Goal: Transaction & Acquisition: Download file/media

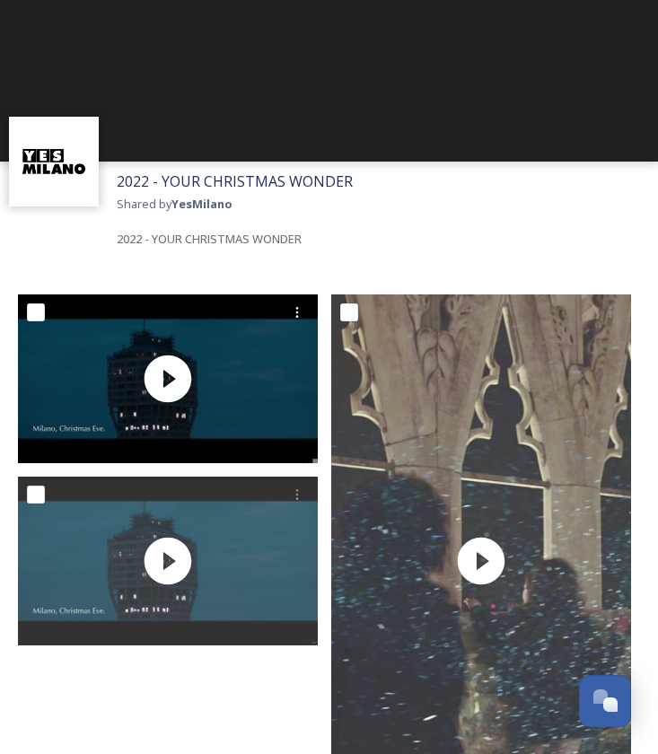
click at [35, 313] on input "checkbox" at bounding box center [36, 312] width 18 height 18
checkbox input "true"
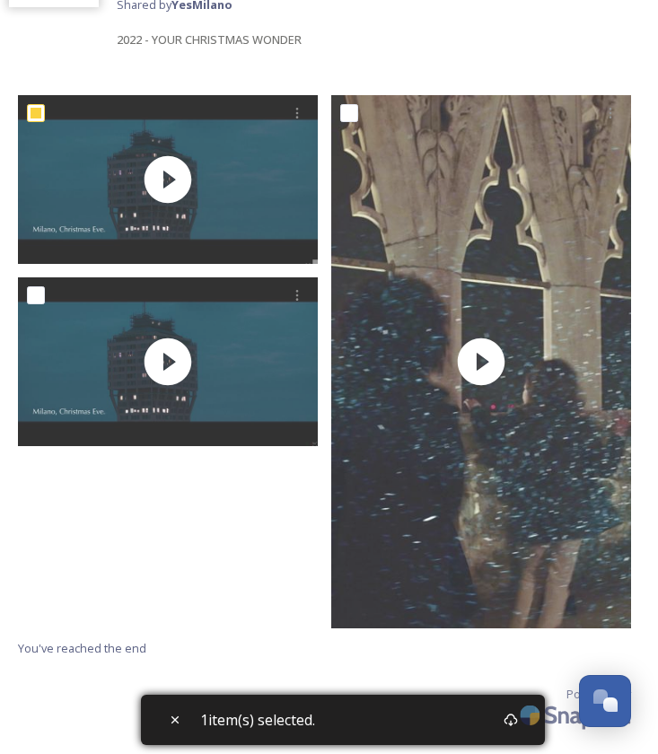
scroll to position [198, 0]
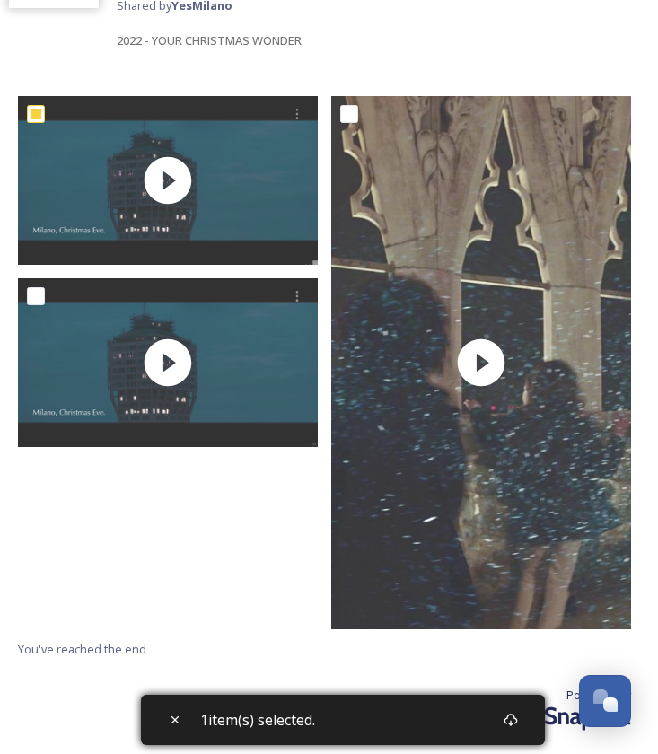
click at [517, 727] on img at bounding box center [577, 716] width 126 height 42
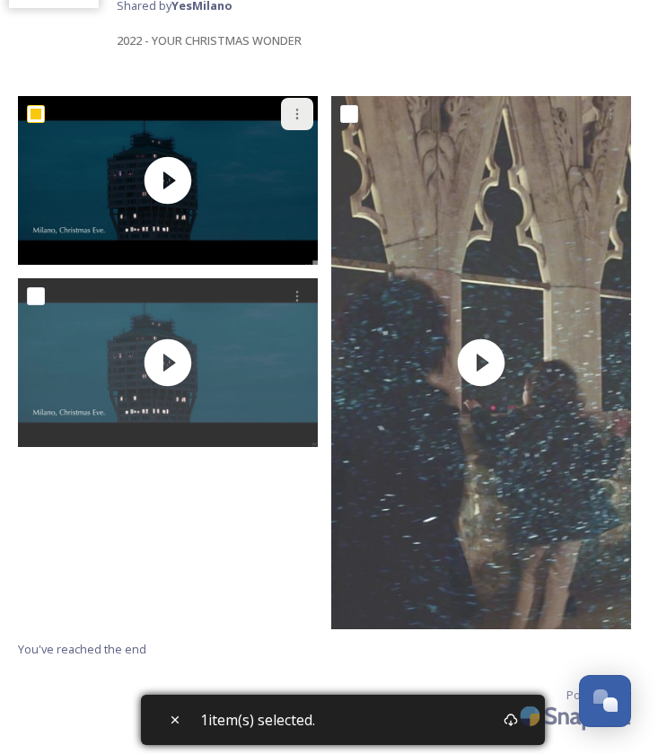
click at [291, 111] on icon at bounding box center [297, 114] width 14 height 14
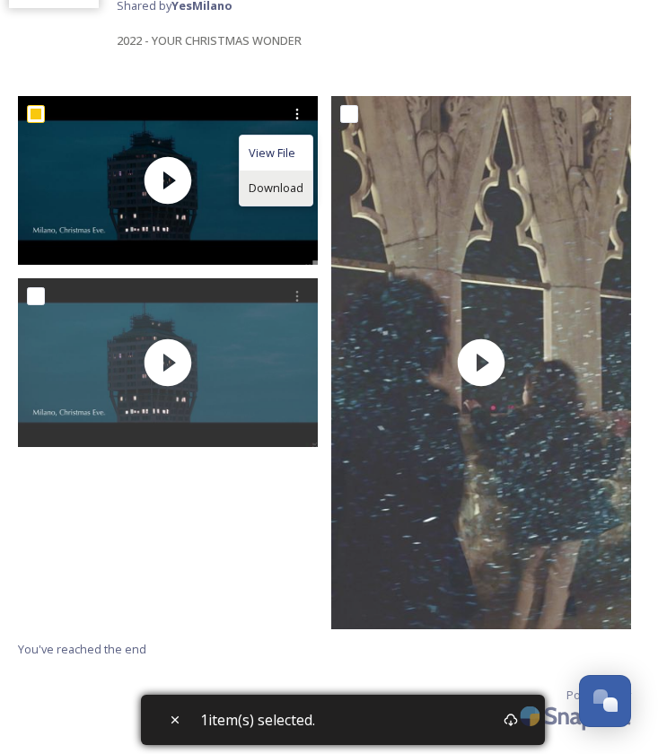
click at [270, 180] on span "Download" at bounding box center [276, 188] width 55 height 17
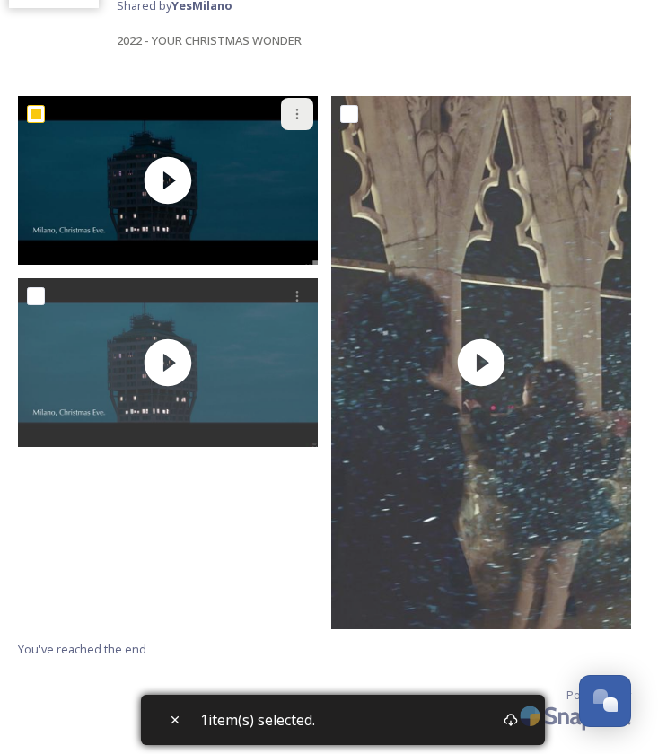
click at [297, 115] on icon at bounding box center [297, 114] width 14 height 14
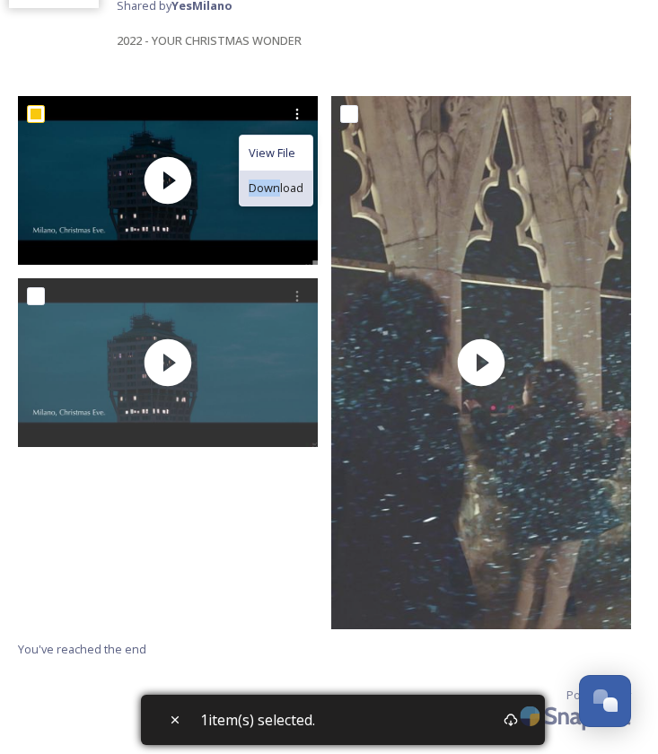
click at [278, 178] on div "Download" at bounding box center [276, 188] width 73 height 35
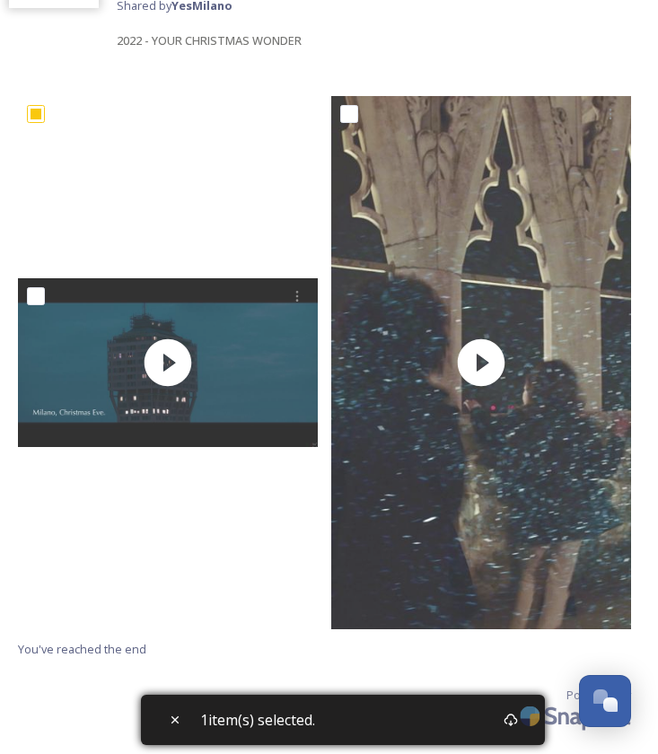
click at [278, 178] on video "XML_YESMILANO_90s_20221212_v2_WEB_1.mp4" at bounding box center [168, 180] width 300 height 169
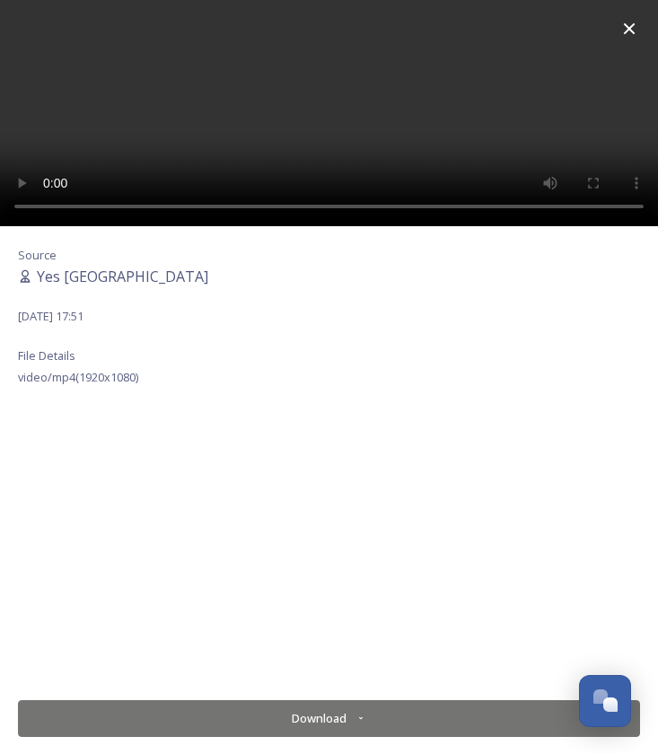
click at [305, 717] on button "Download" at bounding box center [329, 718] width 622 height 37
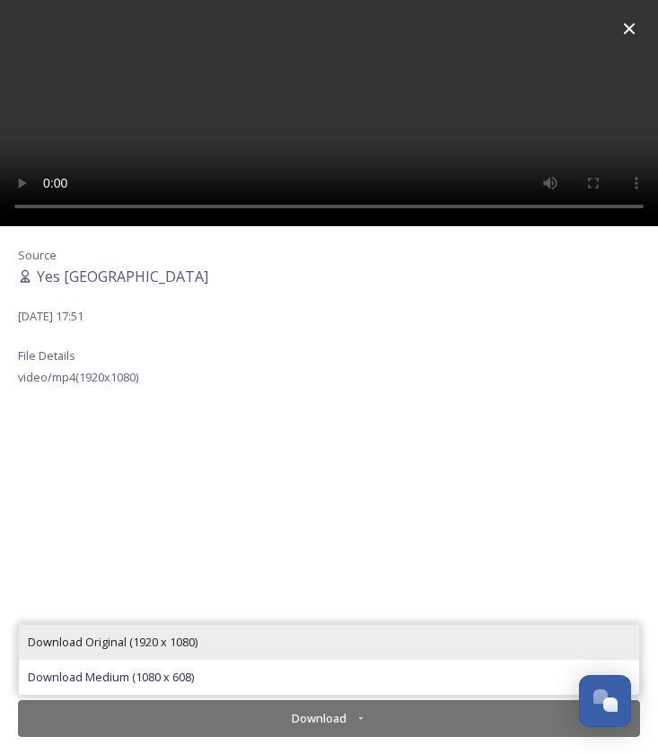
click at [208, 639] on div "Download Original (1920 x 1080)" at bounding box center [329, 642] width 620 height 35
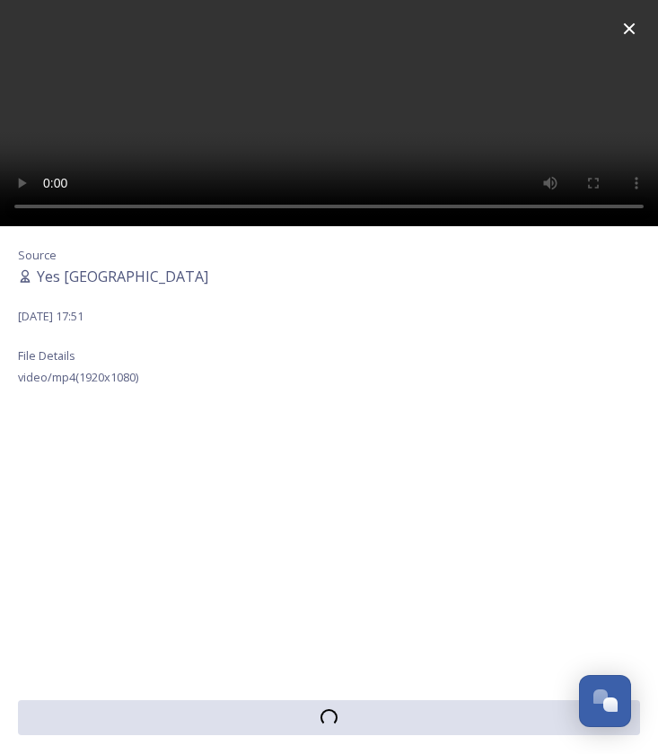
click at [330, 117] on video at bounding box center [329, 113] width 658 height 226
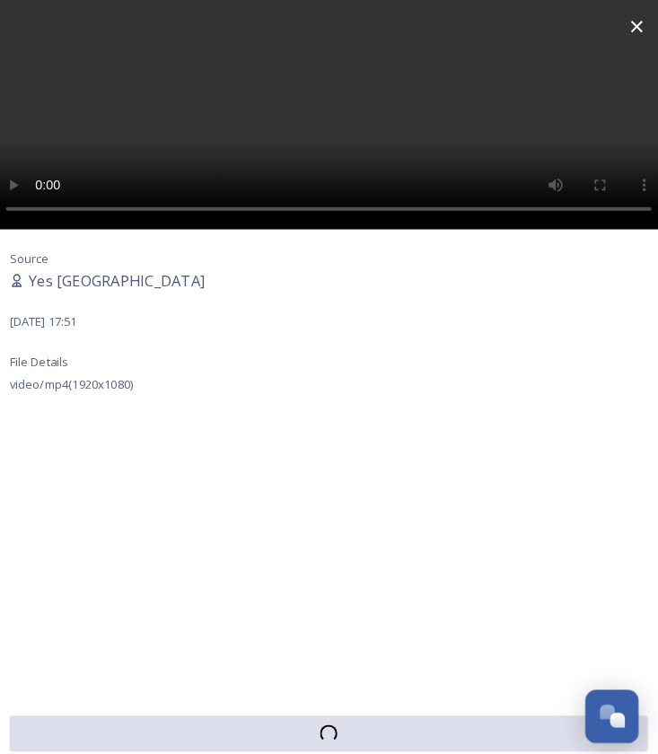
click at [40, 200] on video at bounding box center [329, 113] width 658 height 226
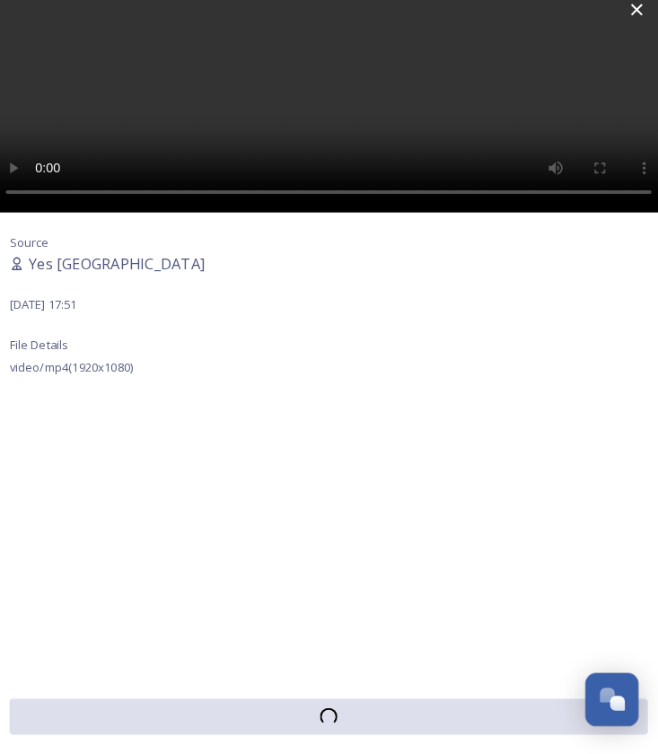
scroll to position [198, 0]
click at [624, 20] on icon at bounding box center [630, 29] width 22 height 22
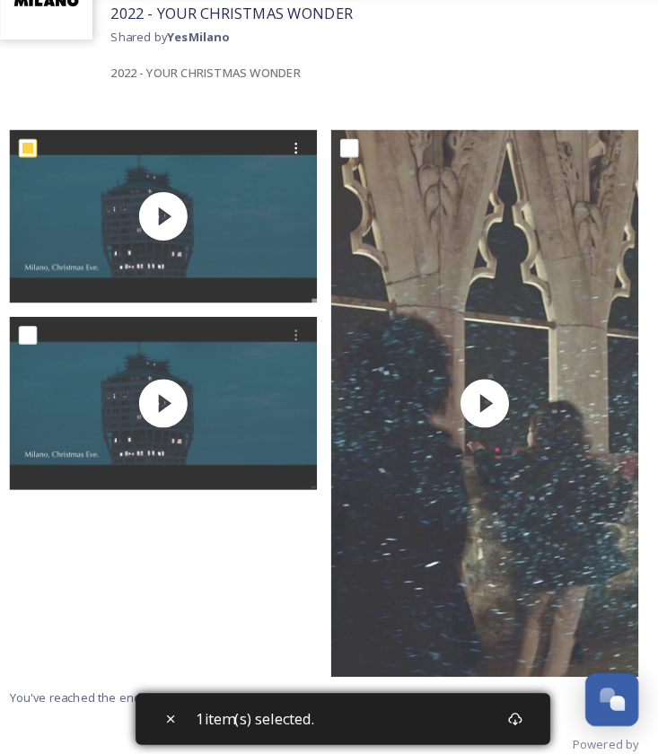
scroll to position [154, 0]
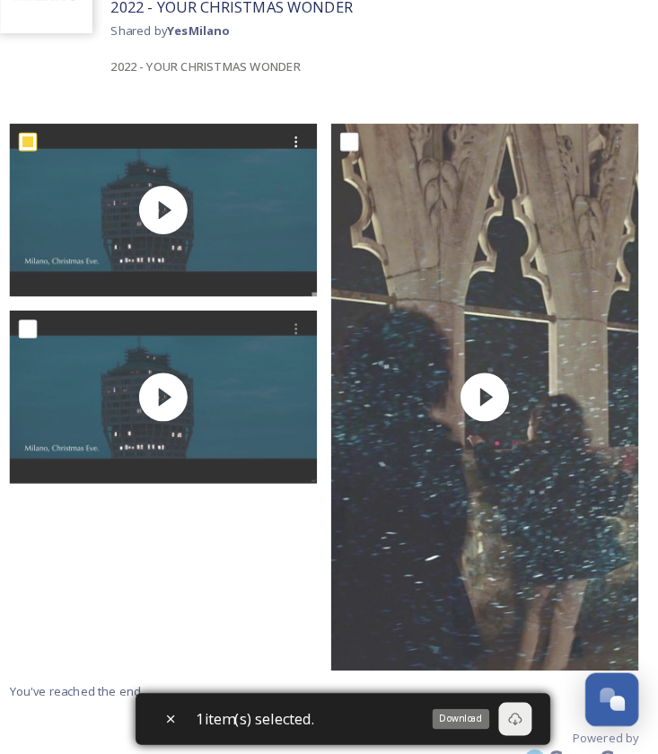
click at [510, 713] on icon at bounding box center [511, 720] width 14 height 14
click at [464, 695] on div "1 item(s) selected." at bounding box center [343, 720] width 404 height 50
click at [505, 713] on icon at bounding box center [511, 720] width 14 height 14
click at [507, 713] on icon at bounding box center [511, 720] width 14 height 14
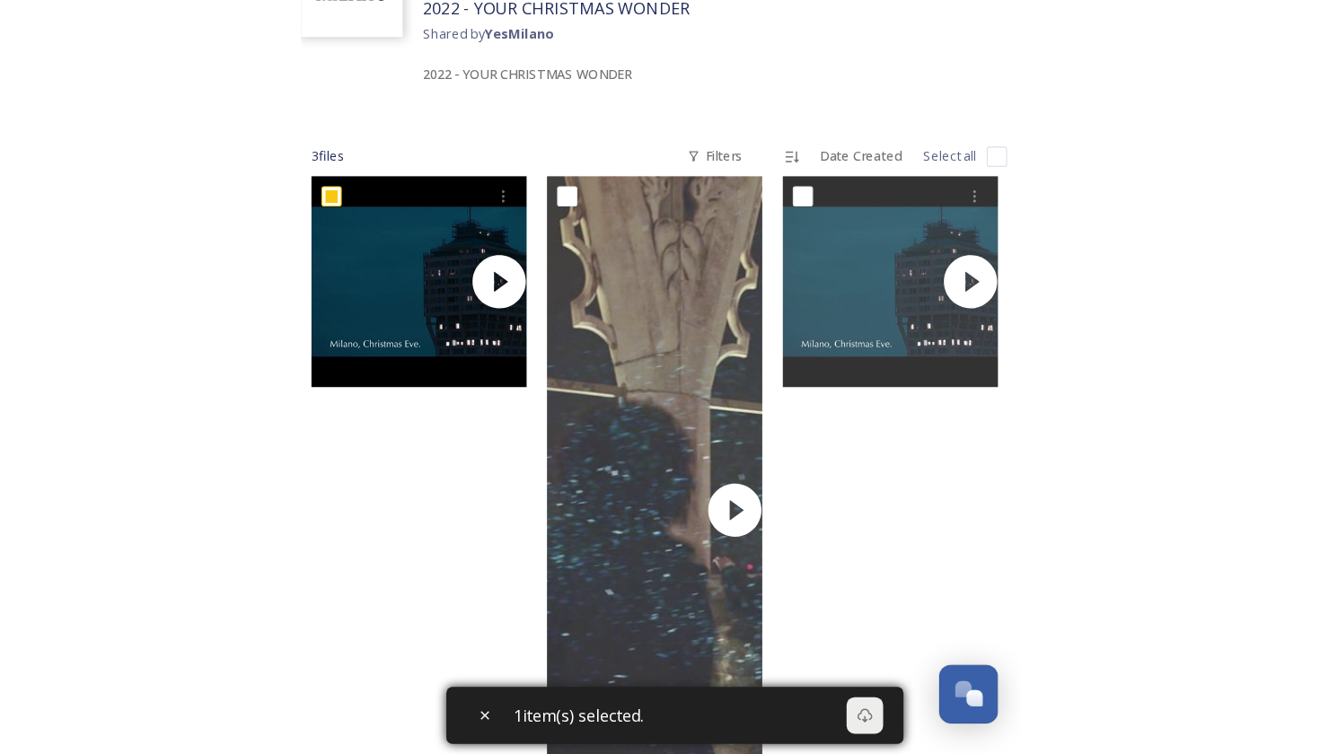
scroll to position [173, 0]
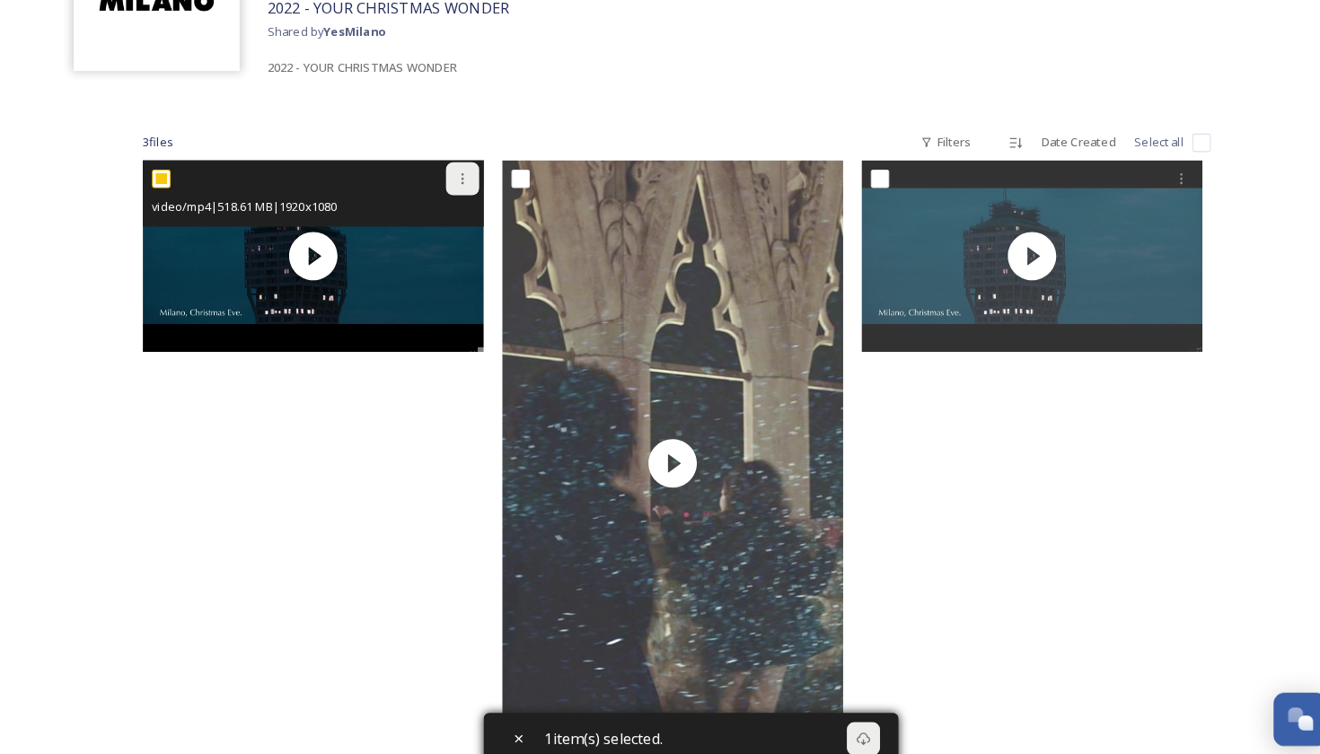
click at [455, 175] on icon at bounding box center [451, 174] width 14 height 14
click at [416, 247] on span "Download" at bounding box center [429, 248] width 55 height 17
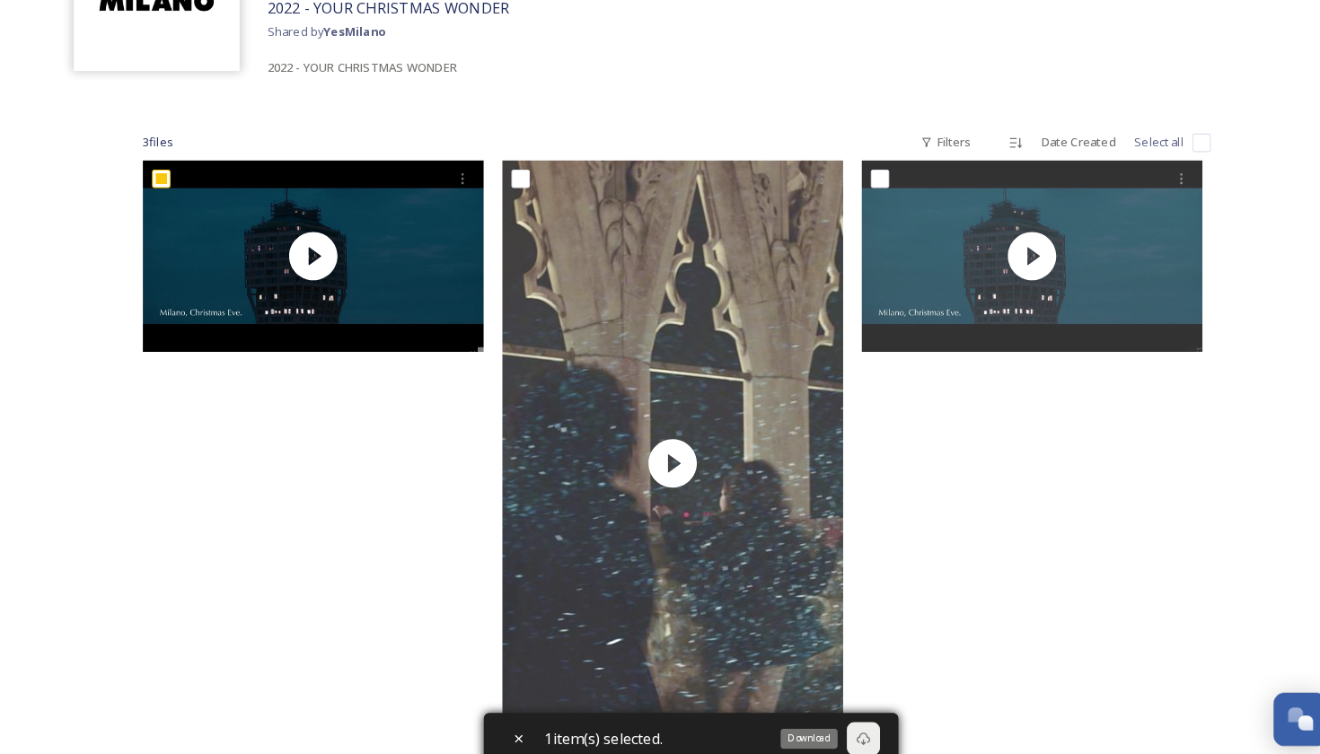
click at [657, 713] on icon at bounding box center [841, 720] width 14 height 14
click at [657, 715] on icon at bounding box center [841, 720] width 13 height 13
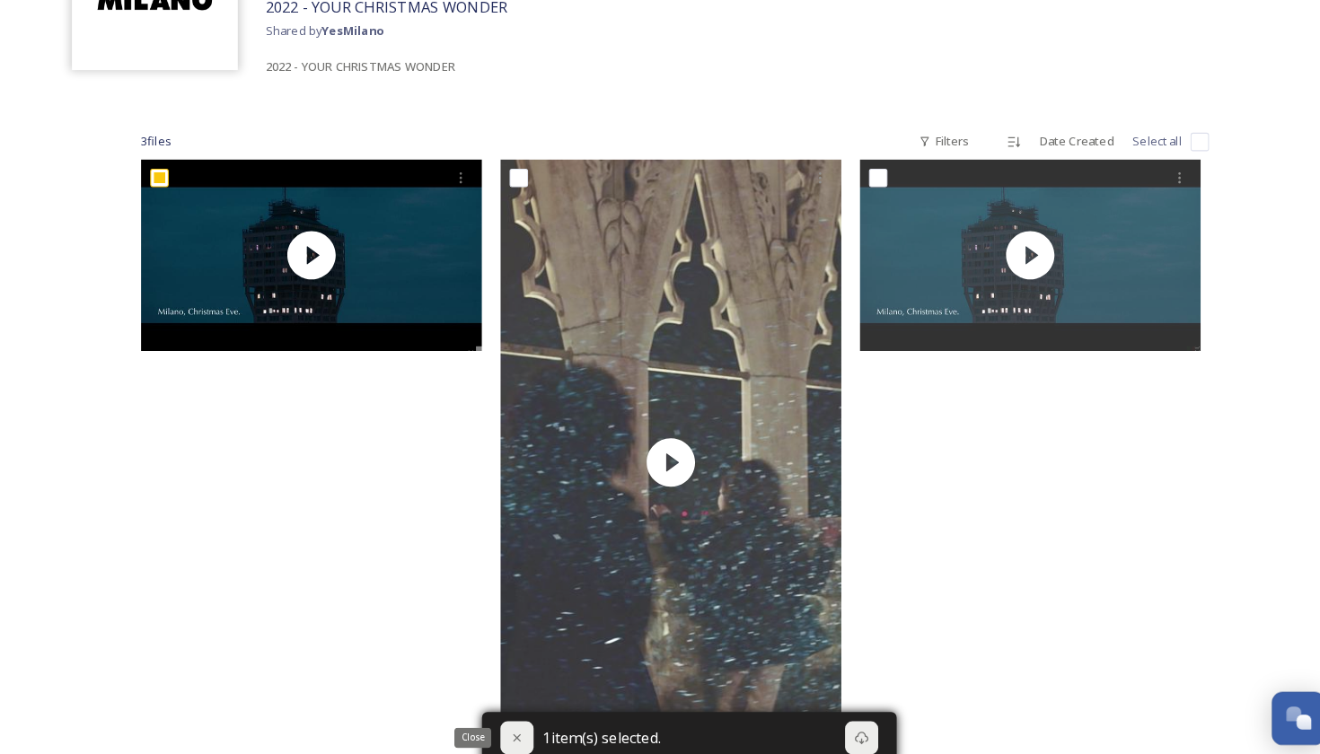
click at [514, 725] on div "Close" at bounding box center [505, 720] width 32 height 32
checkbox input "false"
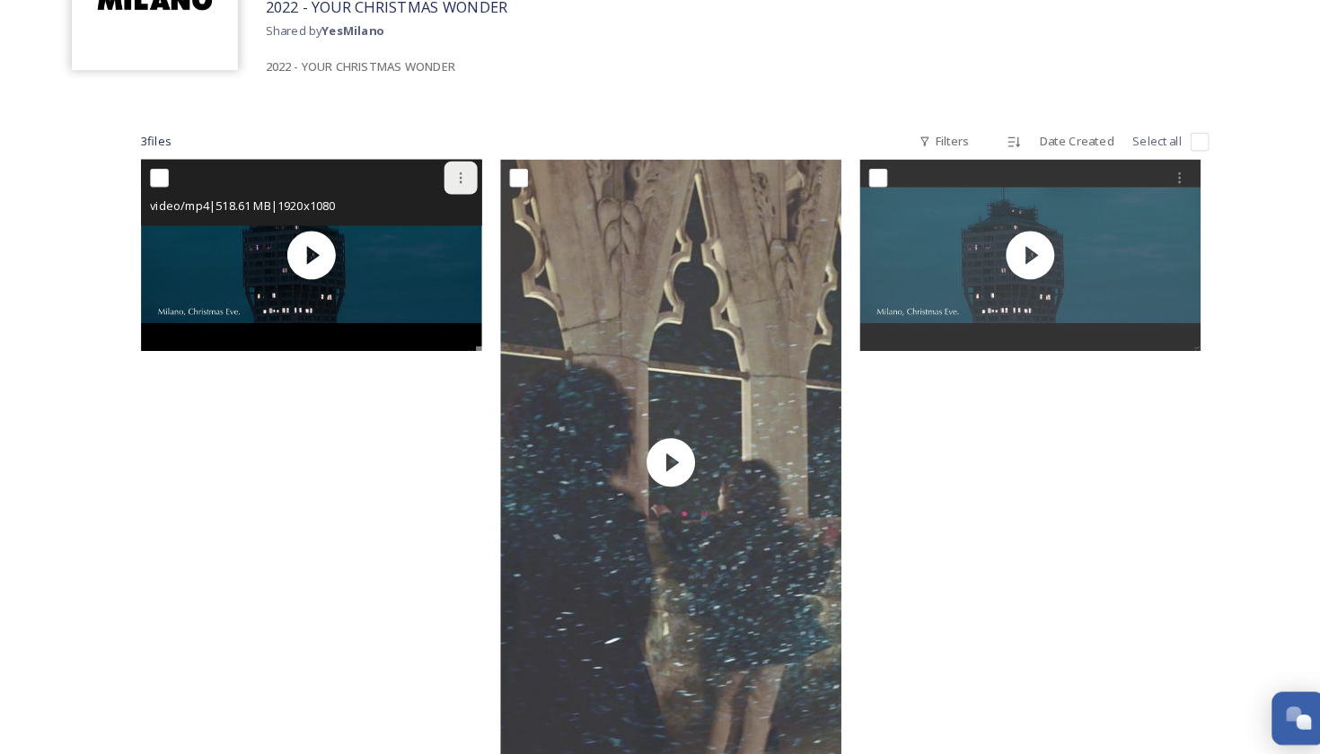
click at [437, 167] on div at bounding box center [451, 174] width 32 height 32
click at [423, 240] on span "Download" at bounding box center [429, 248] width 55 height 17
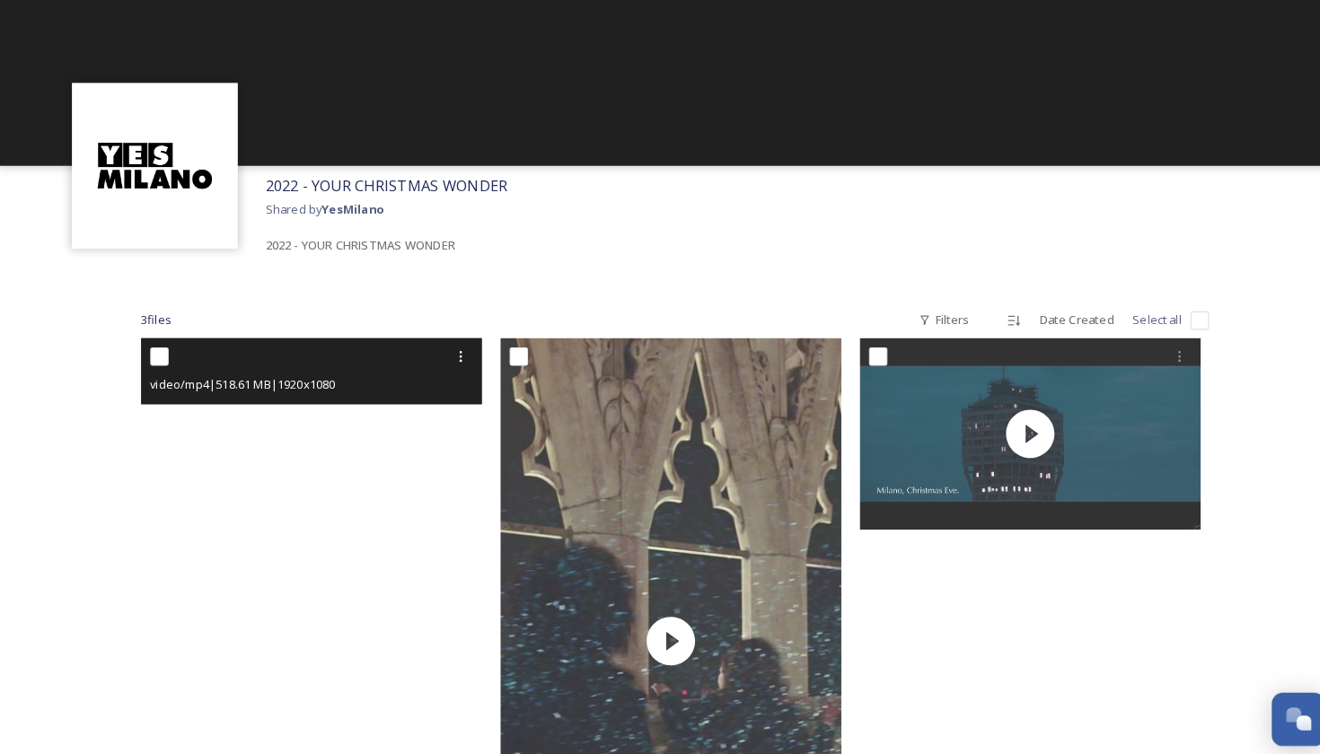
scroll to position [0, 0]
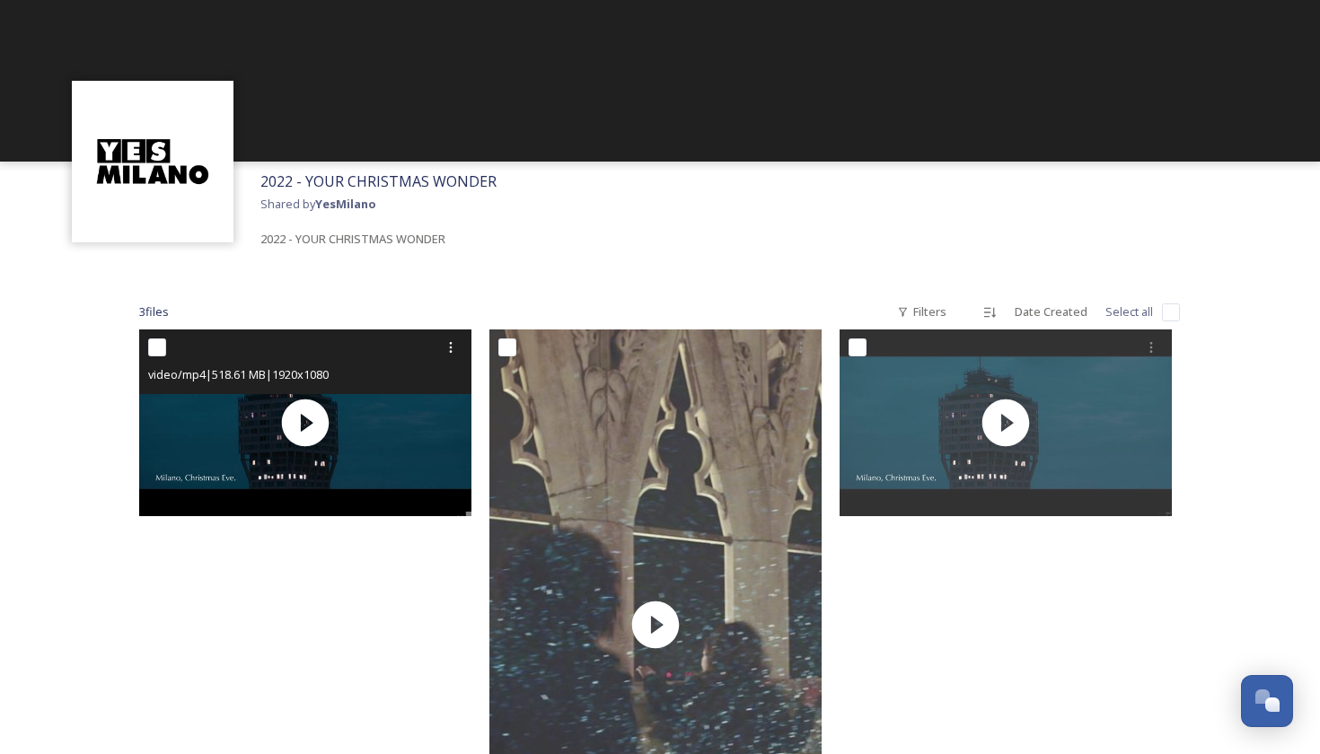
click at [156, 348] on input "checkbox" at bounding box center [157, 347] width 18 height 18
checkbox input "true"
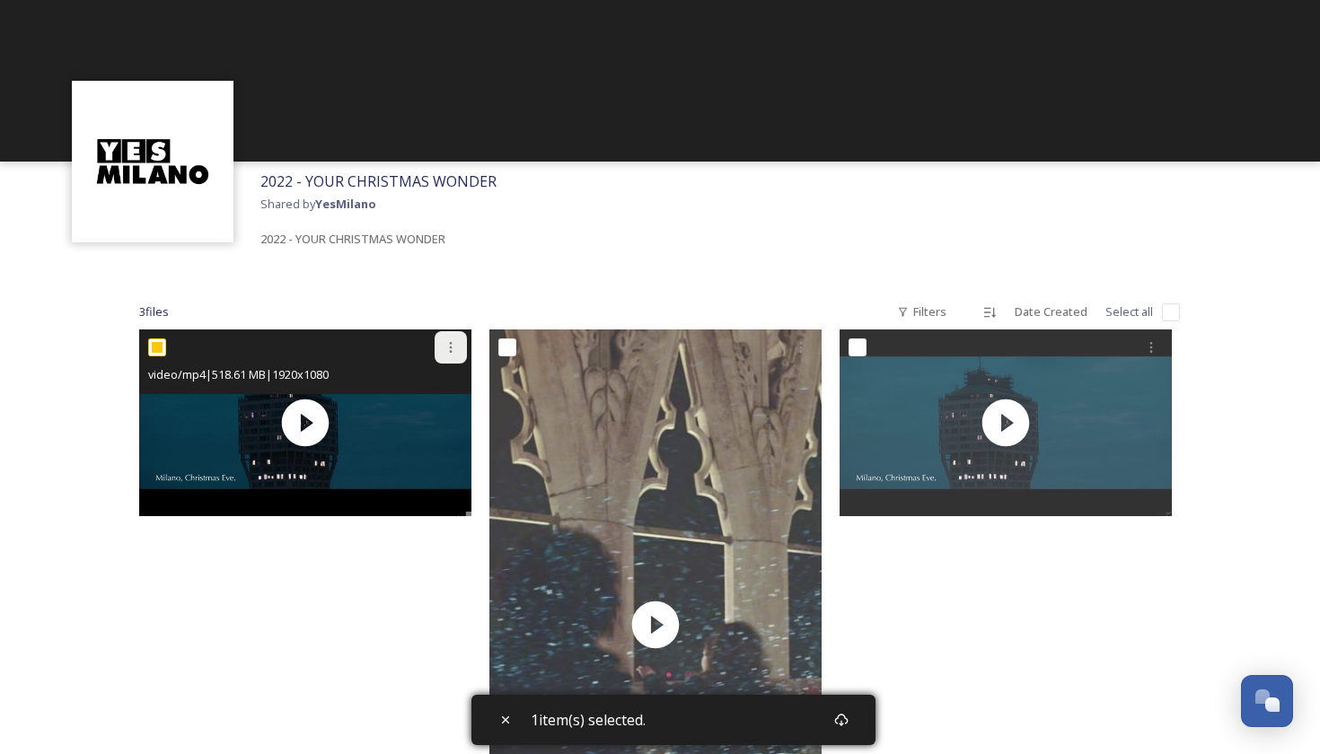
click at [462, 348] on div at bounding box center [451, 347] width 32 height 32
click at [421, 426] on span "Download" at bounding box center [429, 421] width 55 height 17
click at [443, 346] on div at bounding box center [451, 347] width 32 height 32
click at [429, 417] on span "Download" at bounding box center [429, 421] width 55 height 17
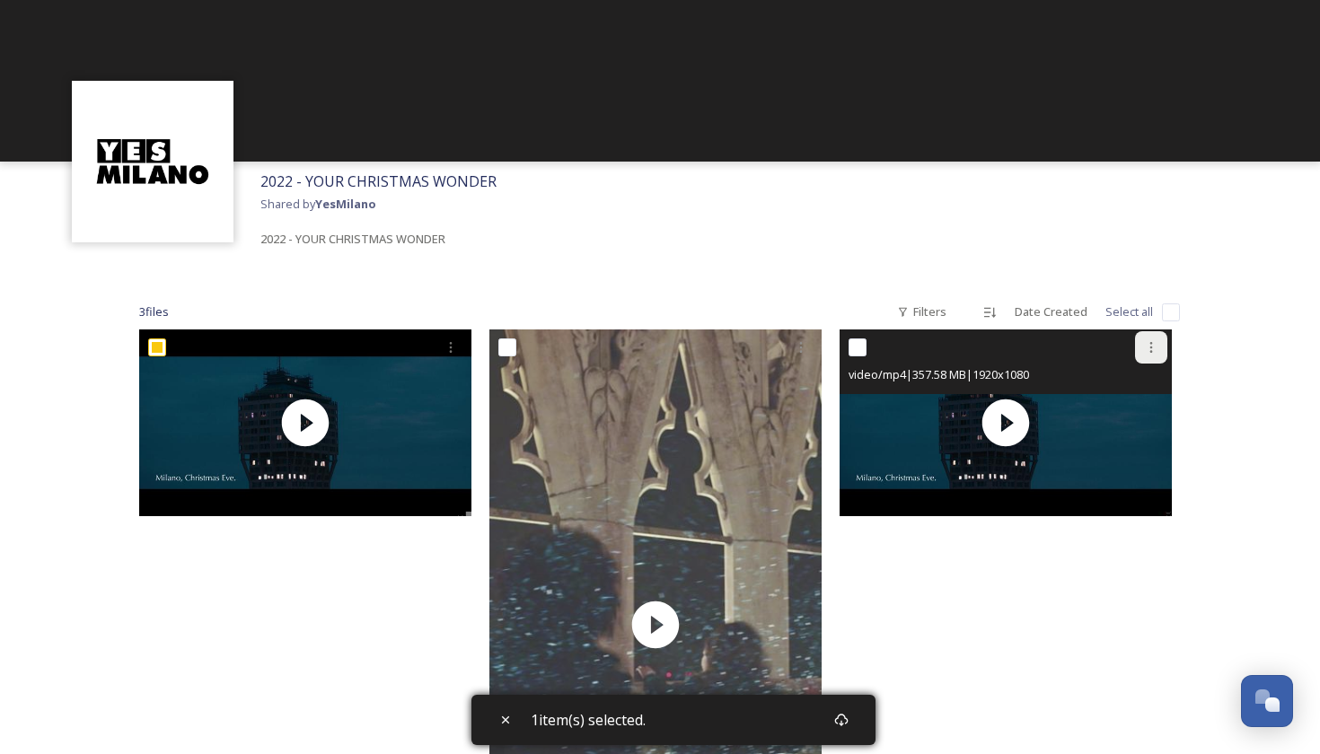
click at [1150, 338] on div at bounding box center [1151, 347] width 32 height 32
click at [1119, 423] on span "Download" at bounding box center [1130, 421] width 55 height 17
click at [864, 343] on input "checkbox" at bounding box center [857, 347] width 18 height 18
checkbox input "true"
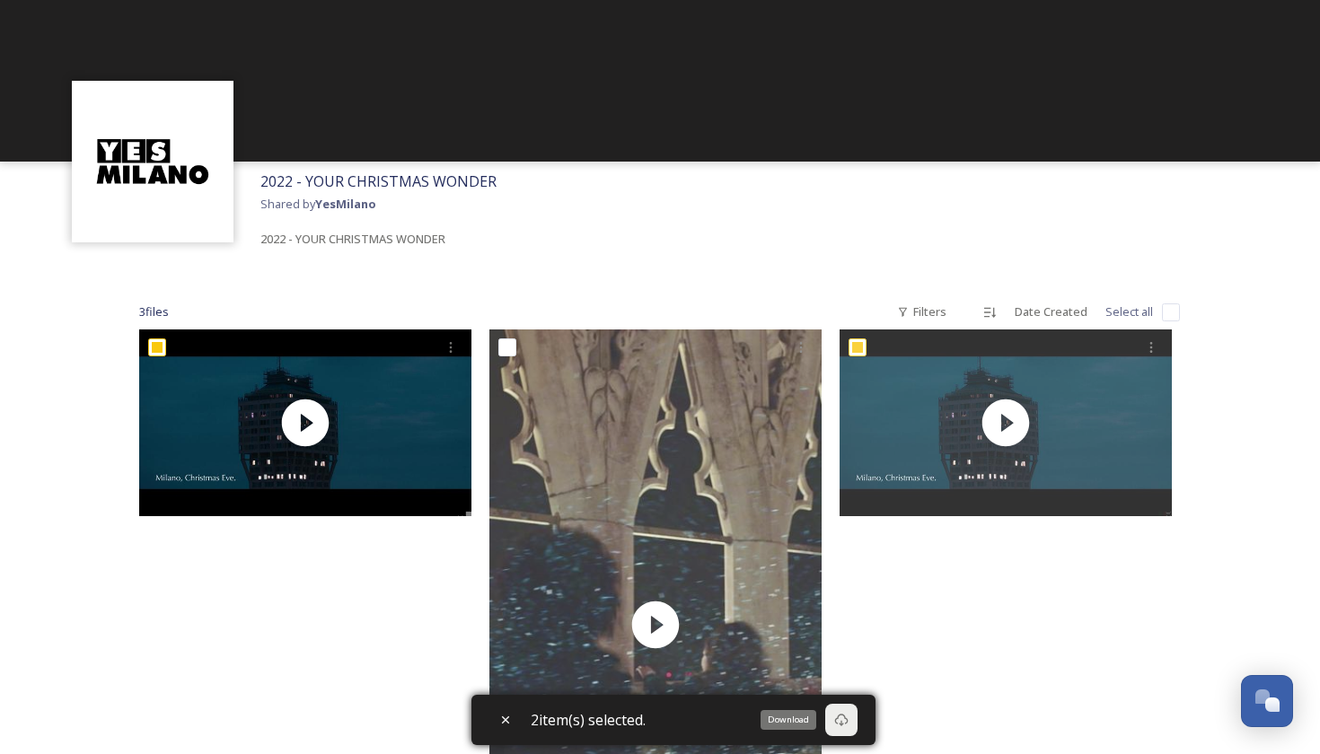
click at [848, 728] on div "Download" at bounding box center [841, 720] width 32 height 32
click at [843, 724] on icon at bounding box center [841, 720] width 13 height 13
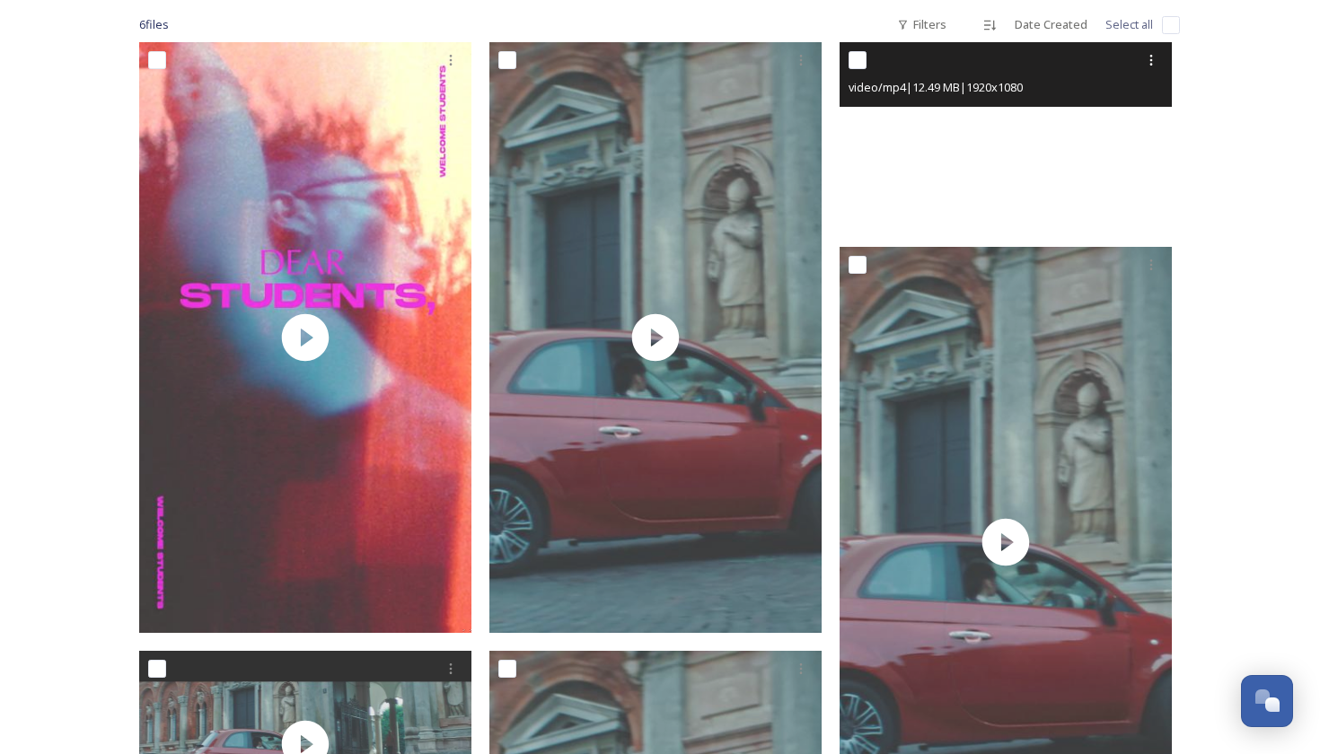
scroll to position [287, 0]
click at [859, 53] on input "checkbox" at bounding box center [857, 60] width 18 height 18
checkbox input "true"
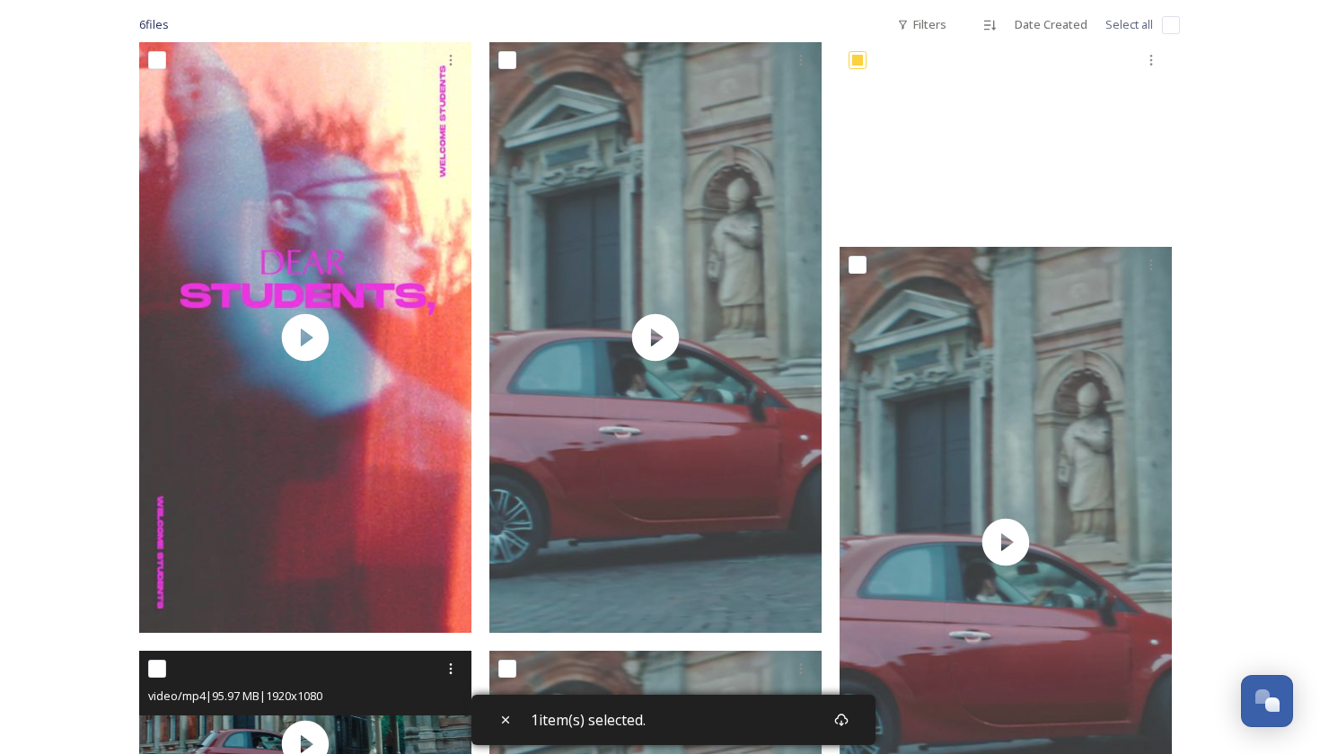
click at [159, 668] on input "checkbox" at bounding box center [157, 669] width 18 height 18
checkbox input "true"
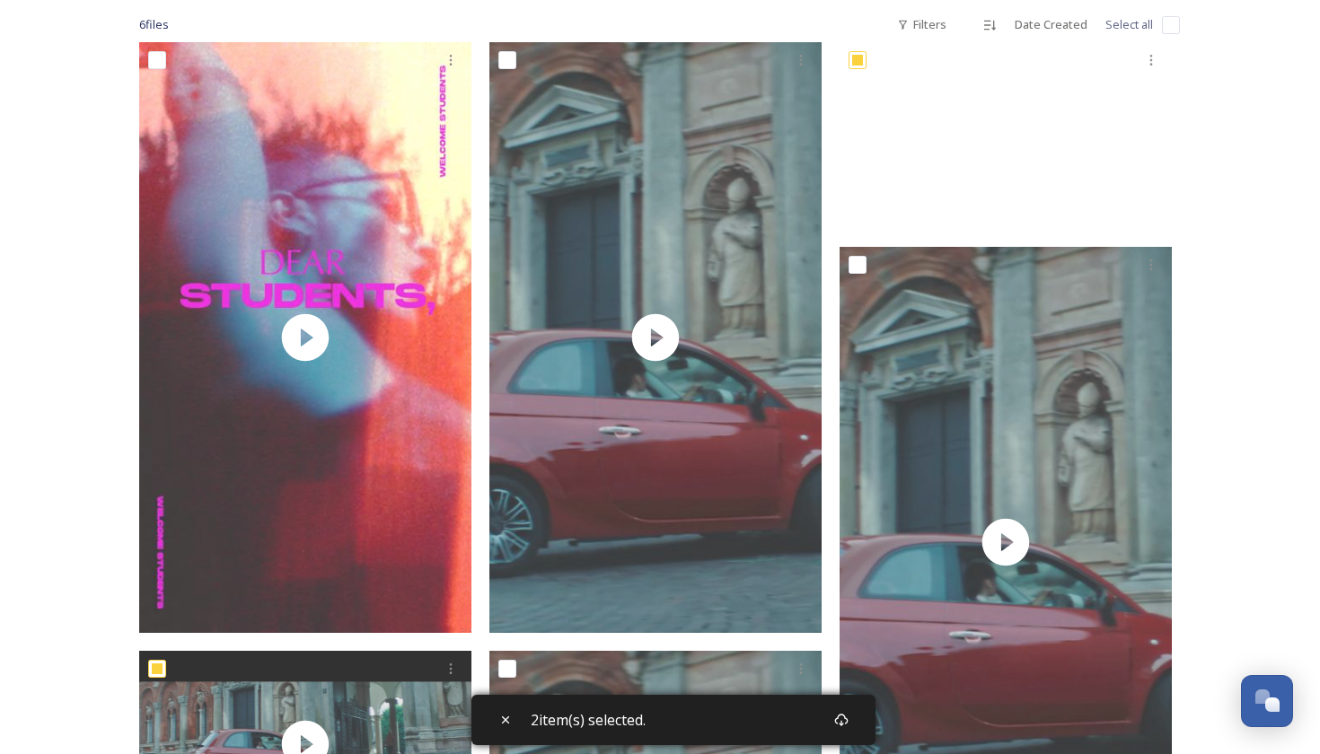
click at [816, 722] on div "2 item(s) selected." at bounding box center [673, 720] width 404 height 50
click at [855, 724] on div "Download" at bounding box center [841, 720] width 32 height 32
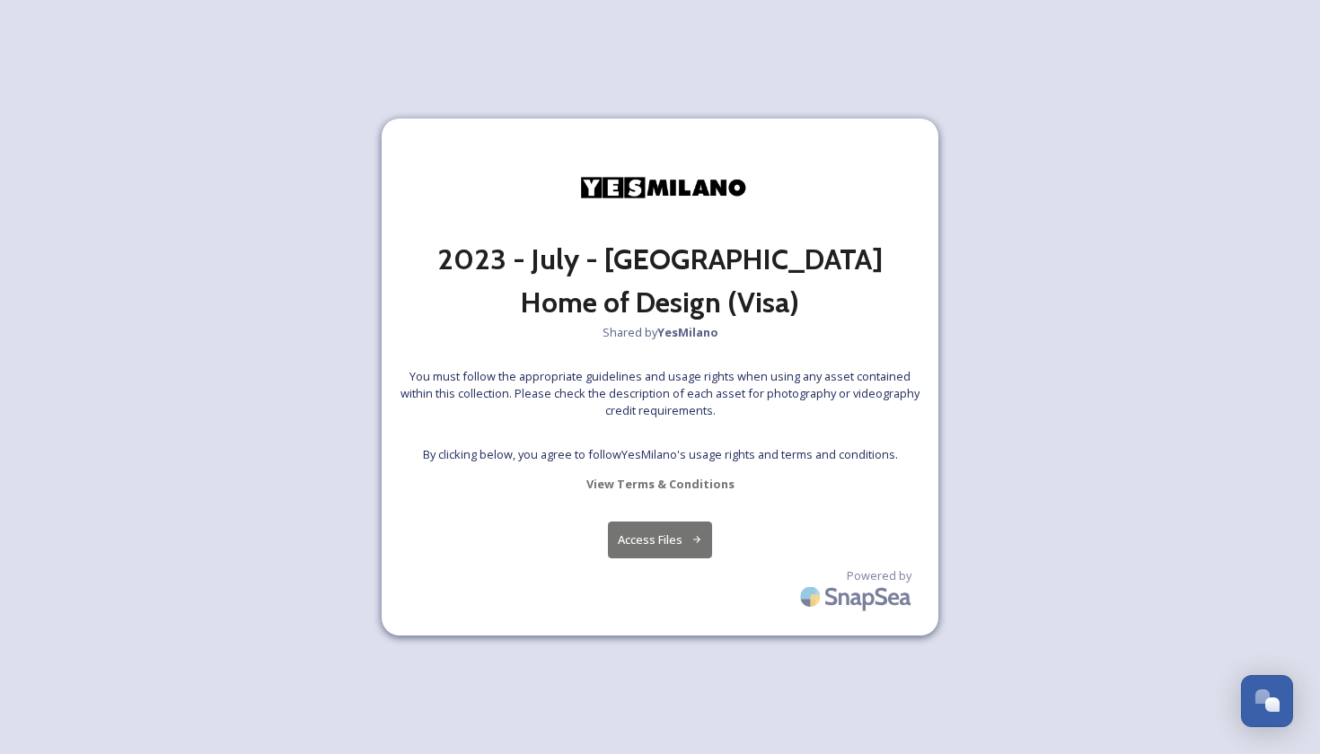
click at [635, 549] on button "Access Files" at bounding box center [660, 540] width 105 height 37
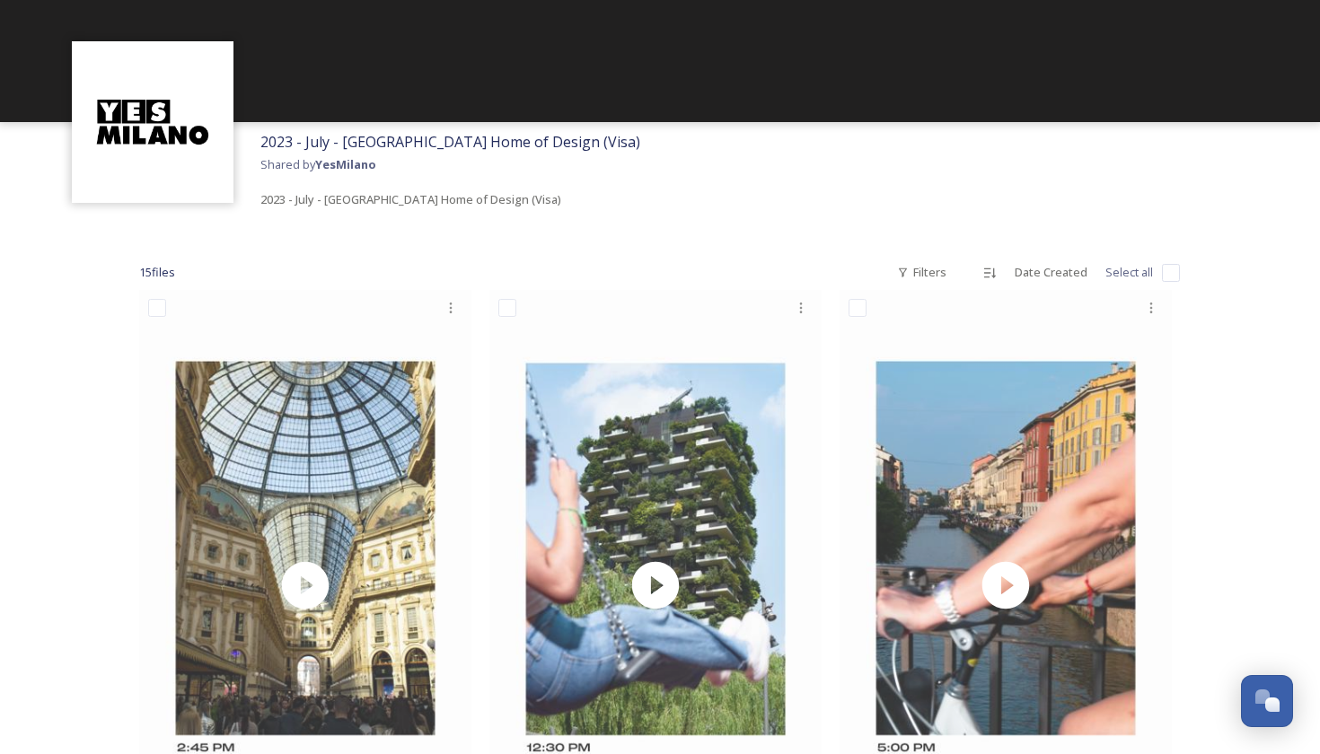
scroll to position [50, 0]
